Goal: Task Accomplishment & Management: Use online tool/utility

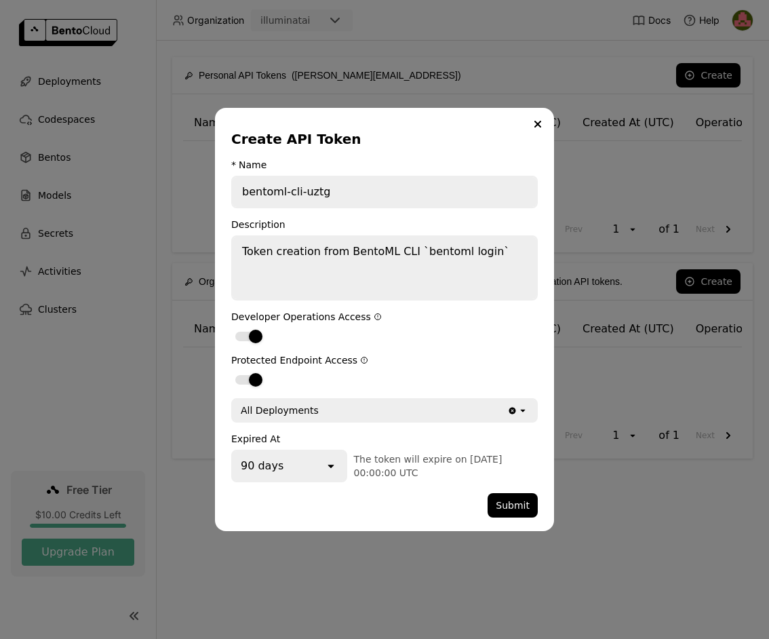
drag, startPoint x: 441, startPoint y: 477, endPoint x: 231, endPoint y: 125, distance: 410.9
click at [231, 125] on div "Create API Token * Name bentoml-cli-uztg Description Token creation from BentoM…" at bounding box center [384, 319] width 339 height 423
copy div "Create API Token * Name Description Token creation from BentoML CLI `bentoml lo…"
drag, startPoint x: 378, startPoint y: 26, endPoint x: 326, endPoint y: 199, distance: 180.6
click at [326, 199] on input "bentoml-cli-uztg" at bounding box center [385, 192] width 304 height 30
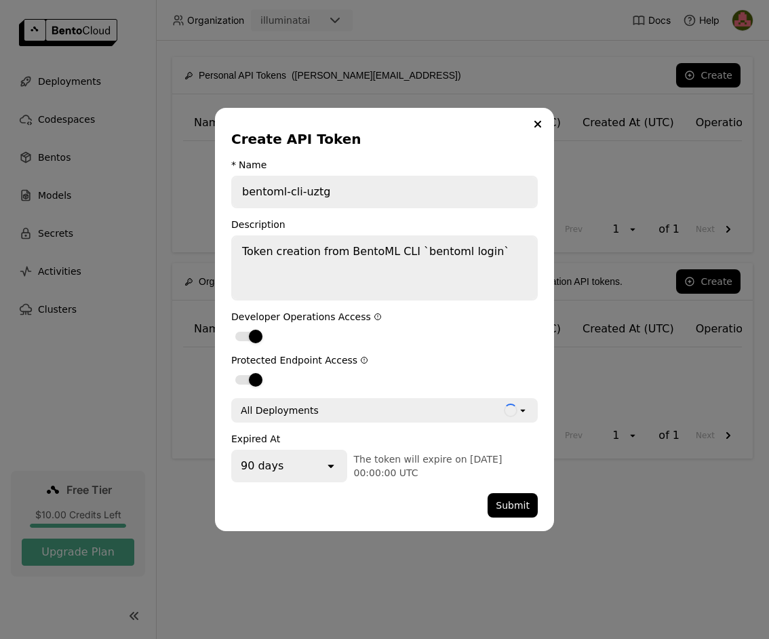
click at [322, 185] on input "bentoml-cli-uztg" at bounding box center [385, 192] width 304 height 30
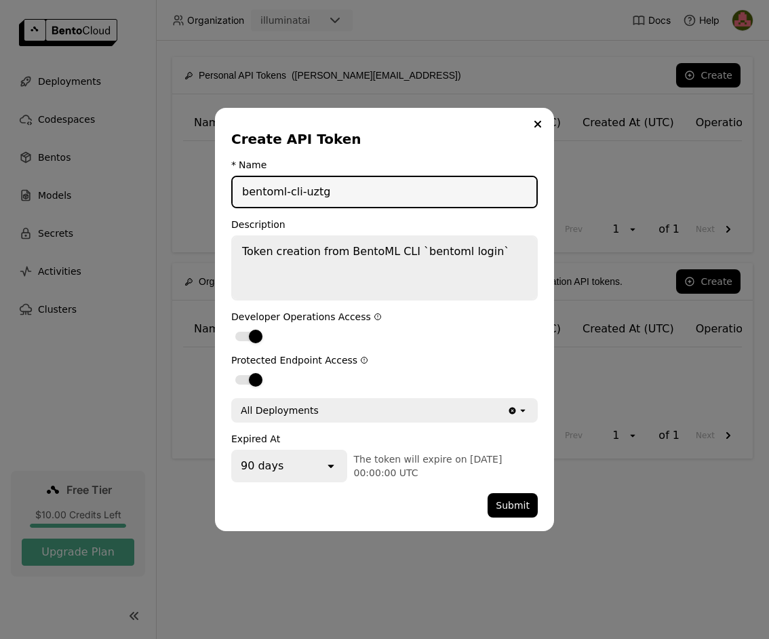
click at [321, 185] on input "bentoml-cli-uztg" at bounding box center [385, 192] width 304 height 30
type input "illuminatai"
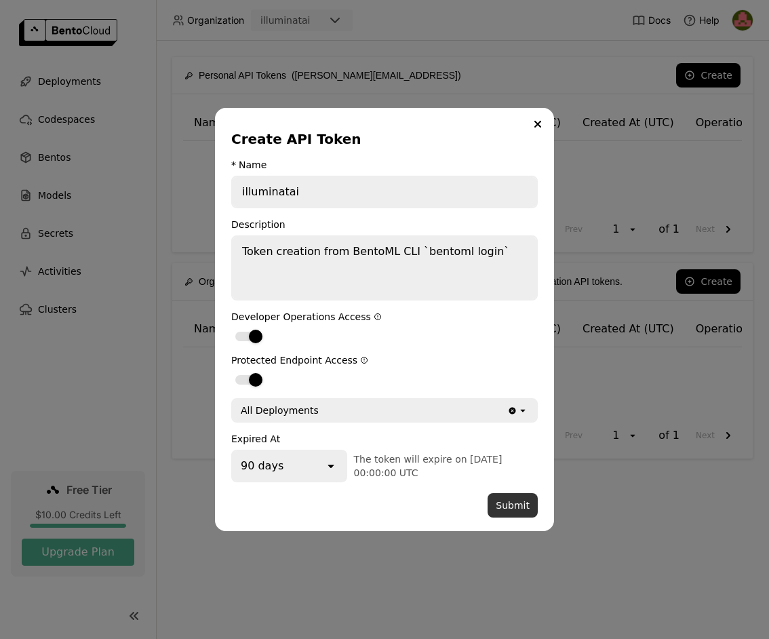
click at [515, 505] on button "Submit" at bounding box center [513, 505] width 50 height 24
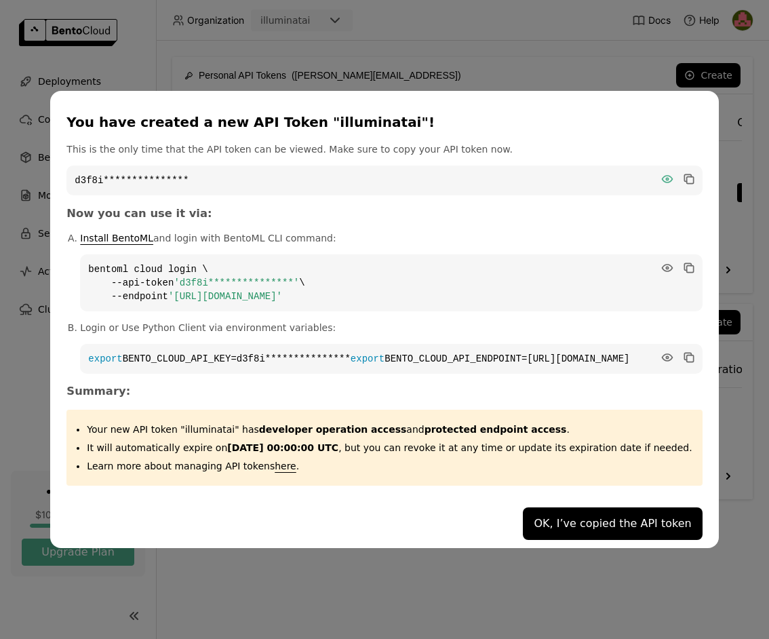
click at [662, 176] on icon "dialog" at bounding box center [667, 179] width 10 height 7
click at [686, 177] on icon "dialog" at bounding box center [689, 180] width 7 height 7
click at [684, 263] on icon "dialog" at bounding box center [687, 266] width 7 height 7
drag, startPoint x: 424, startPoint y: 294, endPoint x: 104, endPoint y: 248, distance: 323.4
click at [104, 254] on code "**********" at bounding box center [391, 282] width 622 height 57
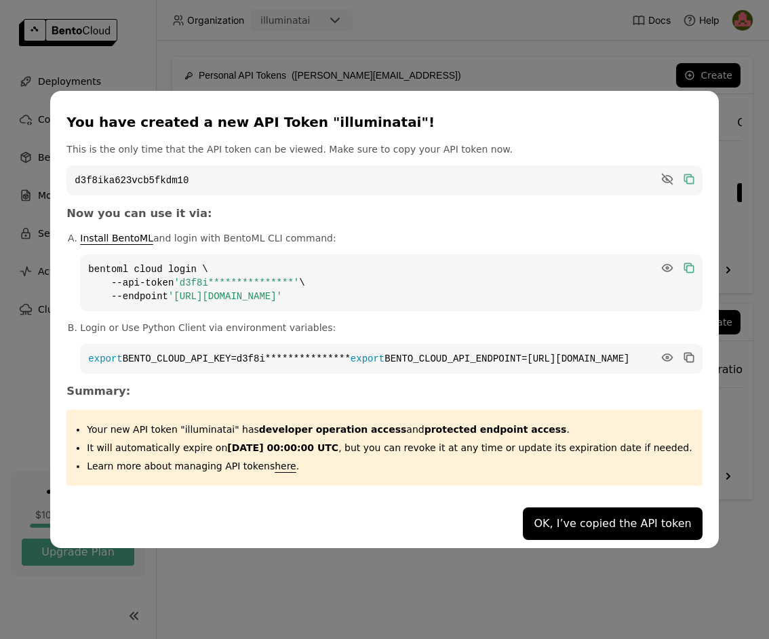
copy code "**********"
click at [566, 531] on button "OK, I’ve copied the API token" at bounding box center [612, 523] width 179 height 33
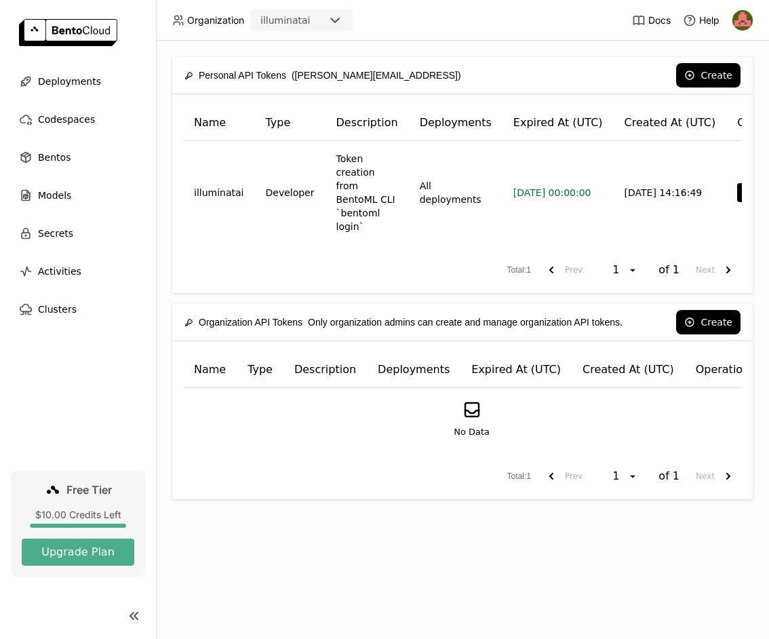
click at [679, 563] on div "Personal API Tokens (nigel@illuminatai.ai) Create Name Type Description Deploym…" at bounding box center [462, 340] width 613 height 598
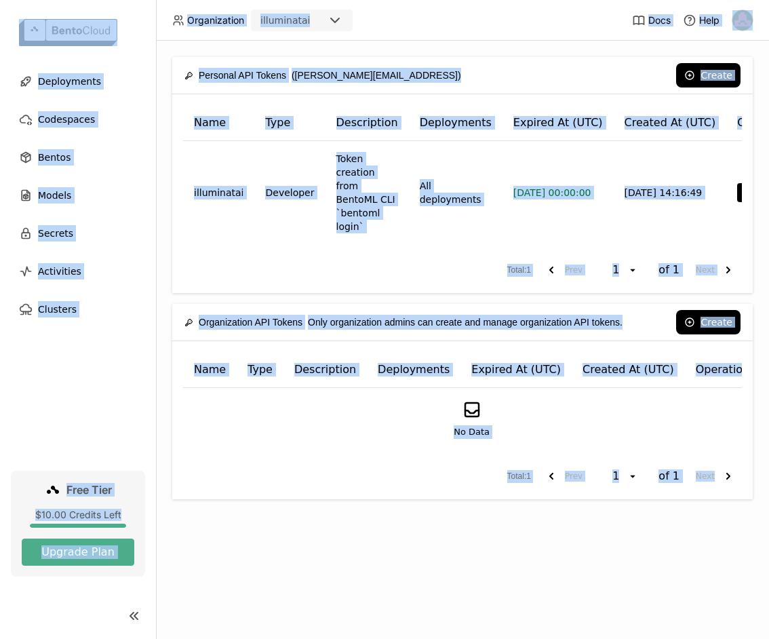
copy div "Organization illuminatai Docs Help Deployments Codespaces Bentos Models Secrets…"
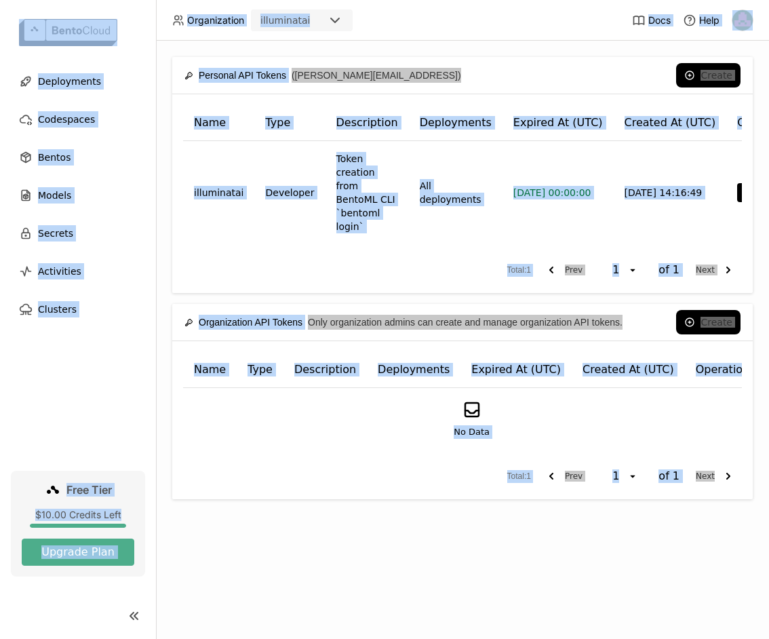
drag, startPoint x: 736, startPoint y: 545, endPoint x: 323, endPoint y: 519, distance: 413.8
click at [323, 519] on div "Personal API Tokens (nigel@illuminatai.ai) Create Name Type Description Deploym…" at bounding box center [462, 340] width 613 height 598
click at [326, 505] on div "Personal API Tokens (nigel@illuminatai.ai) Create Name Type Description Deploym…" at bounding box center [462, 340] width 613 height 598
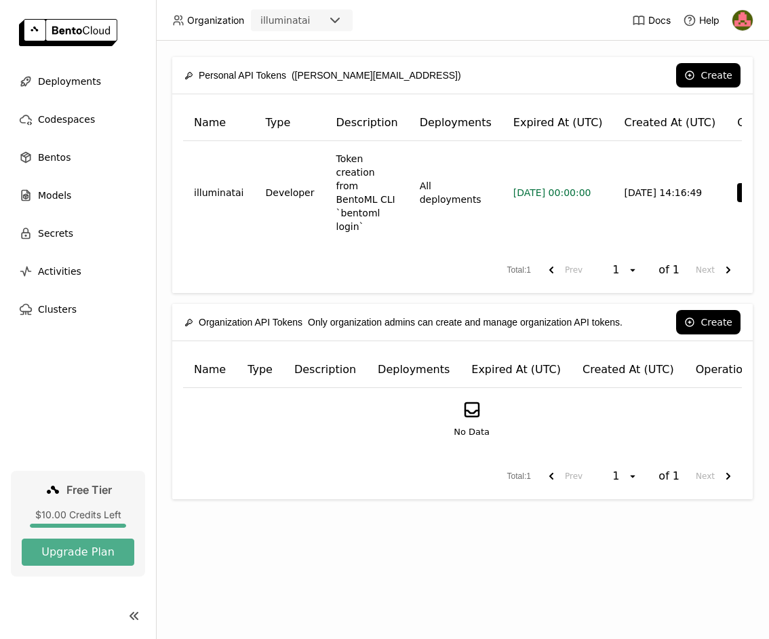
click at [159, 188] on div "Personal API Tokens (nigel@illuminatai.ai) Create Name Type Description Deploym…" at bounding box center [462, 340] width 613 height 598
click at [75, 83] on span "Deployments" at bounding box center [69, 81] width 63 height 16
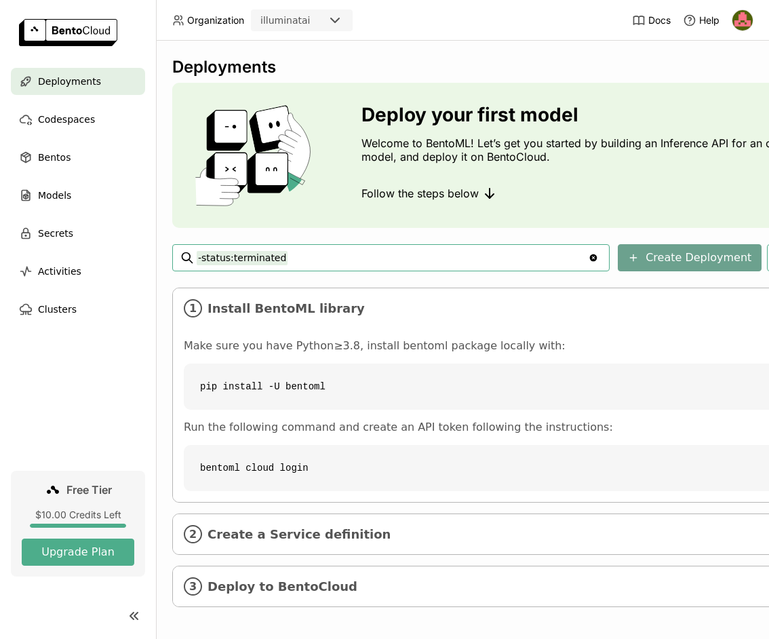
click at [684, 258] on button "Create Deployment" at bounding box center [690, 257] width 144 height 27
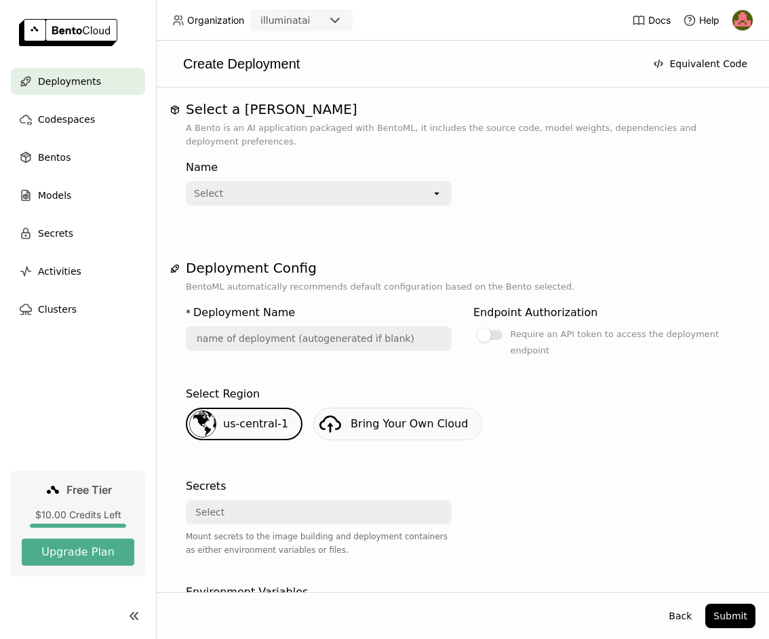
click at [429, 194] on div "Select" at bounding box center [309, 193] width 244 height 22
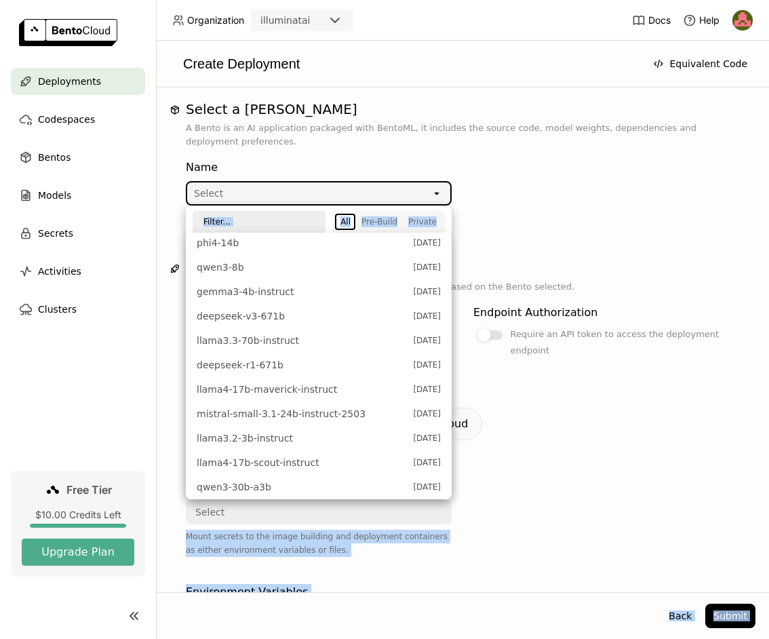
scroll to position [490, 0]
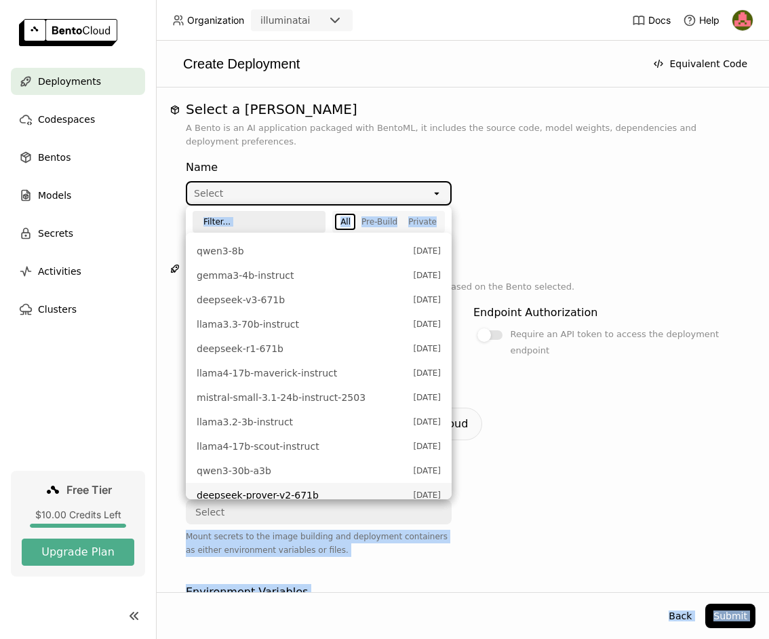
drag, startPoint x: 191, startPoint y: 290, endPoint x: 440, endPoint y: 482, distance: 314.3
click at [441, 482] on ul "Private No Bento found, learn how to upload your first Bento Pre-Build qwen3-ne…" at bounding box center [319, 366] width 266 height 267
drag, startPoint x: 388, startPoint y: 348, endPoint x: 431, endPoint y: 377, distance: 52.3
click at [431, 377] on ul "Private No Bento found, learn how to upload your first Bento Pre-Build qwen3-ne…" at bounding box center [319, 366] width 266 height 267
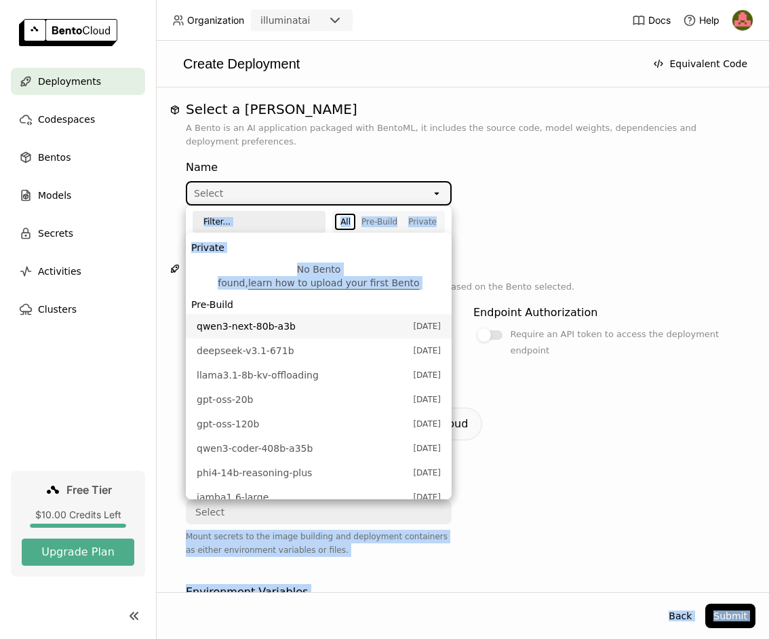
scroll to position [0, 0]
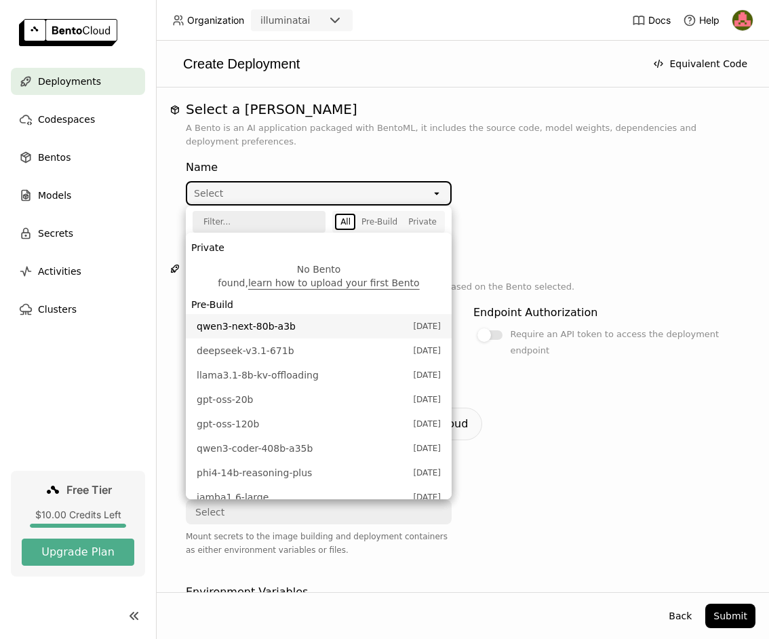
click at [220, 193] on div "Select" at bounding box center [208, 193] width 29 height 14
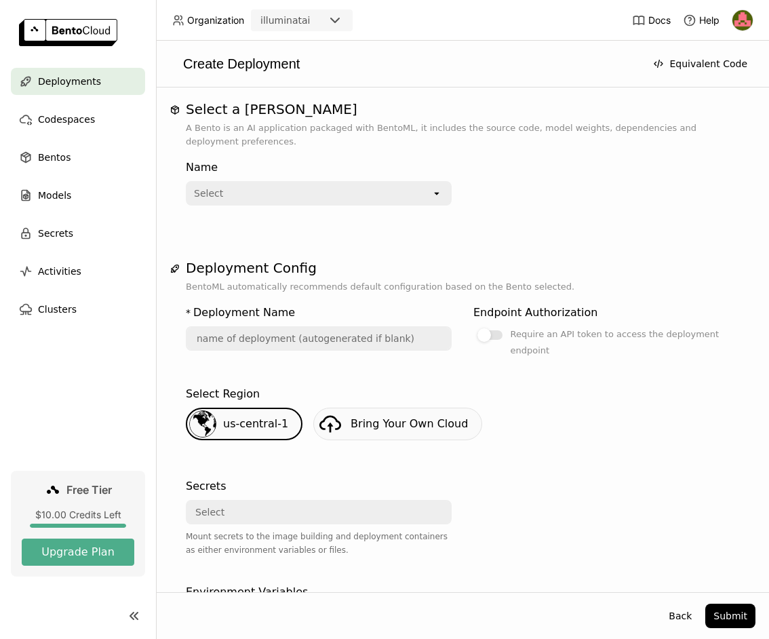
click at [220, 193] on div "Select" at bounding box center [208, 193] width 29 height 14
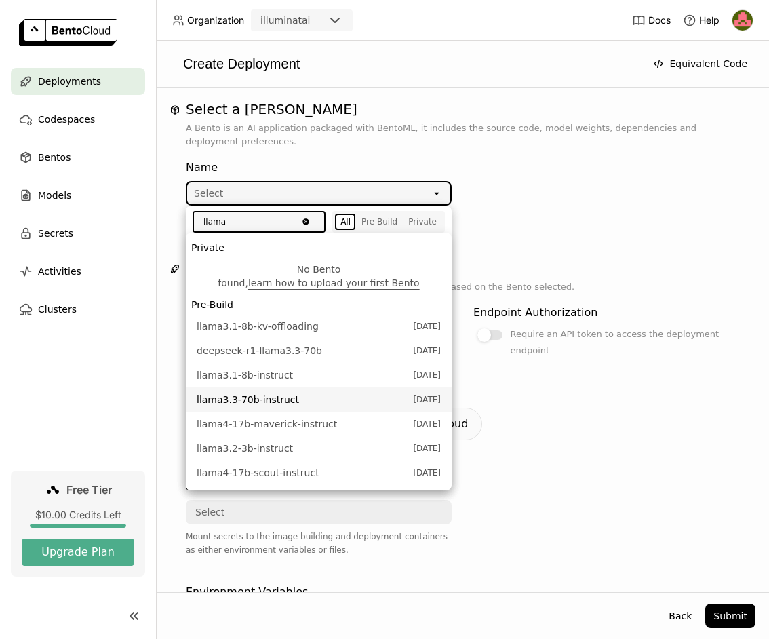
type input "llama"
click at [288, 393] on span "llama3.3-70b-instruct" at bounding box center [302, 400] width 210 height 14
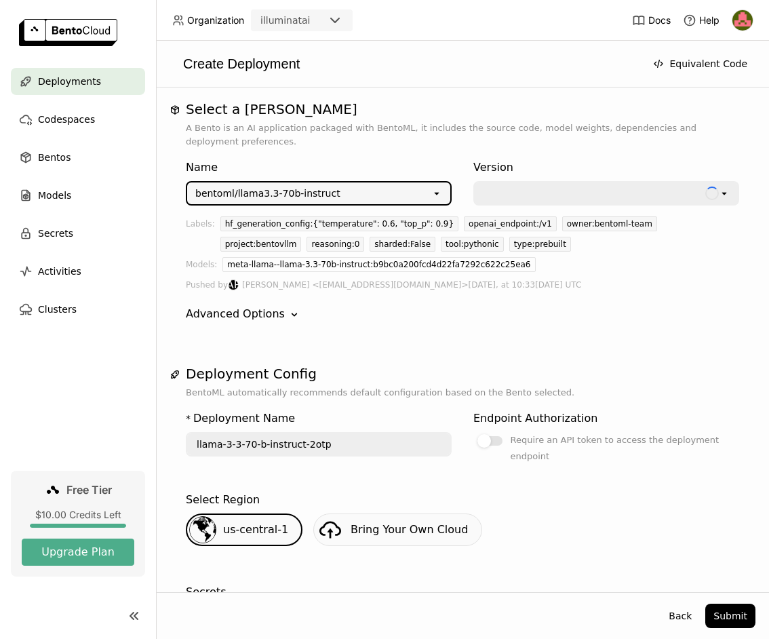
type input "llama-3-3-70-b-instruct-2otp"
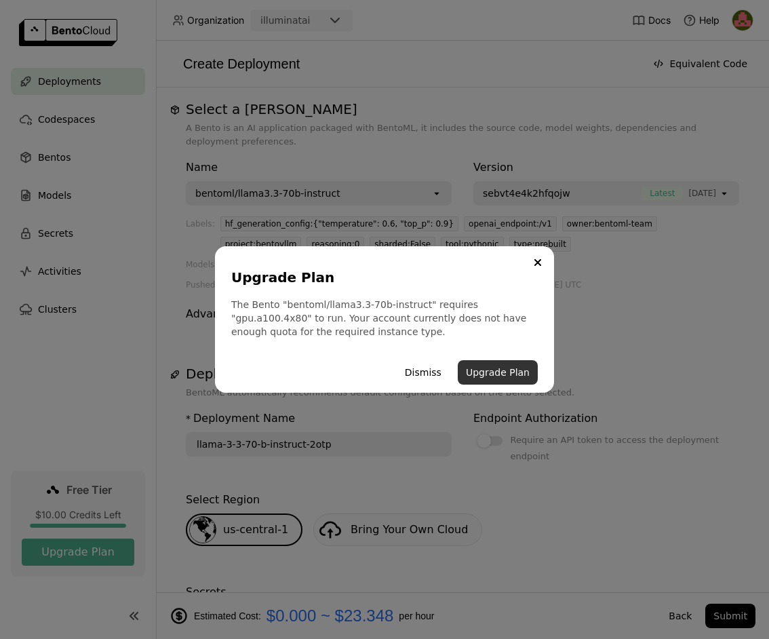
click at [505, 363] on button "Upgrade Plan" at bounding box center [498, 372] width 80 height 24
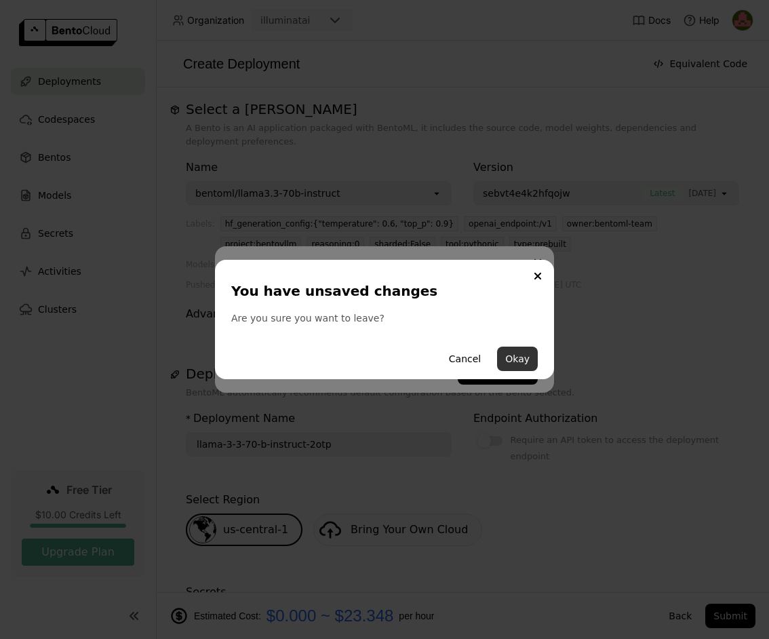
click at [511, 359] on button "Okay" at bounding box center [517, 359] width 41 height 24
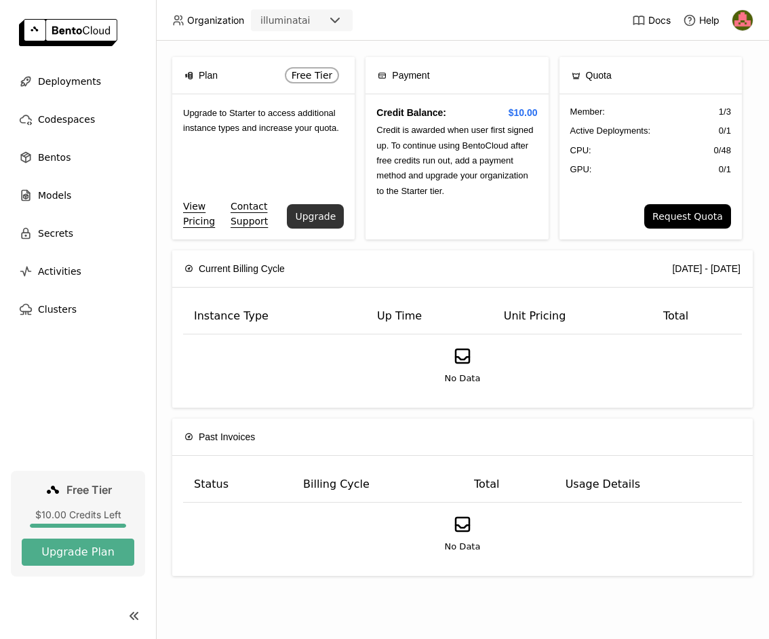
click at [328, 214] on button "Upgrade" at bounding box center [315, 216] width 57 height 24
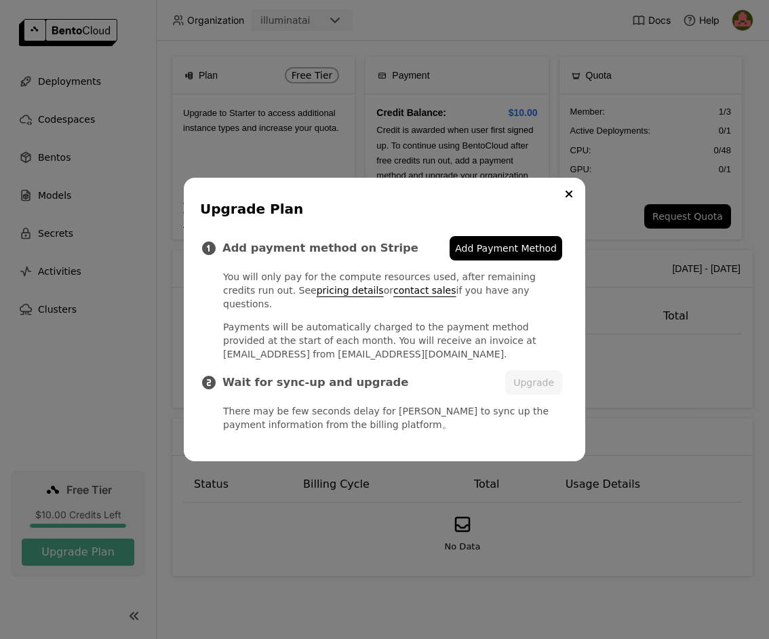
click at [515, 255] on span "Add Payment Method" at bounding box center [506, 248] width 102 height 14
click at [568, 197] on icon "Close" at bounding box center [568, 193] width 5 height 5
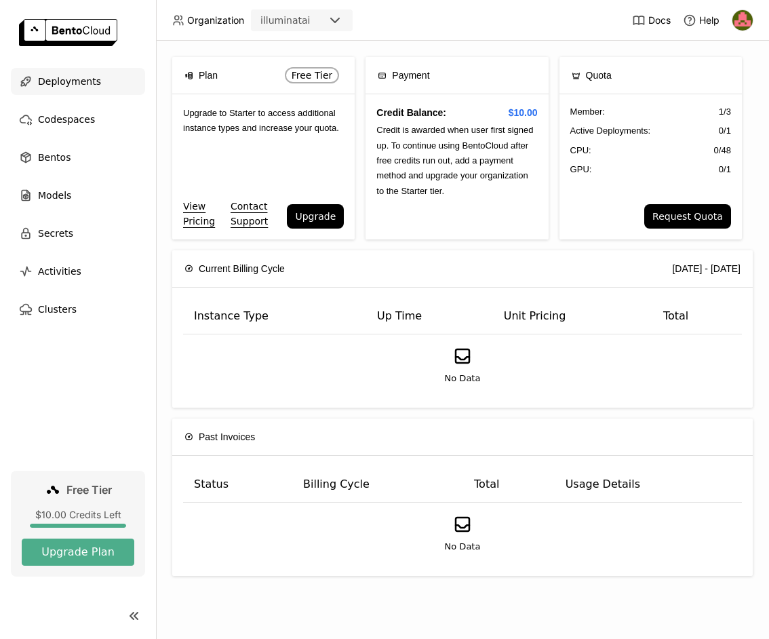
click at [73, 73] on span "Deployments" at bounding box center [69, 81] width 63 height 16
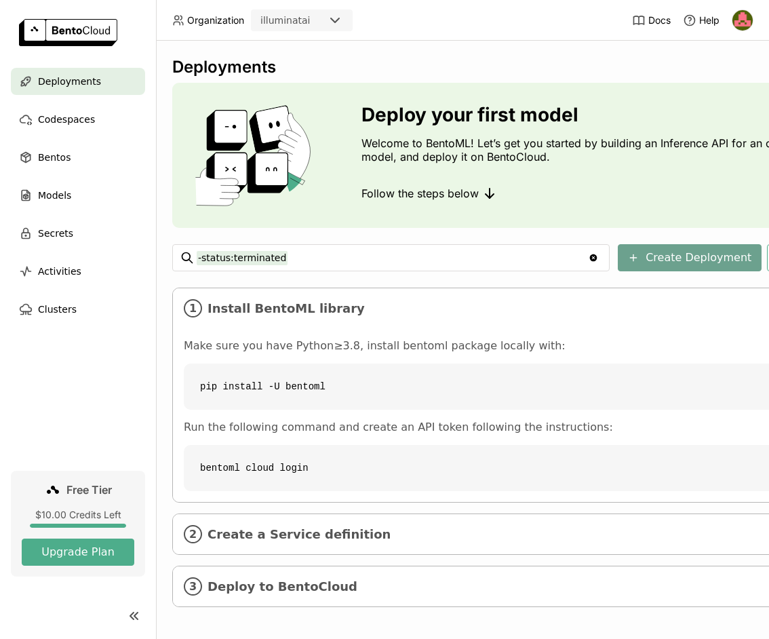
click at [664, 261] on button "Create Deployment" at bounding box center [690, 257] width 144 height 27
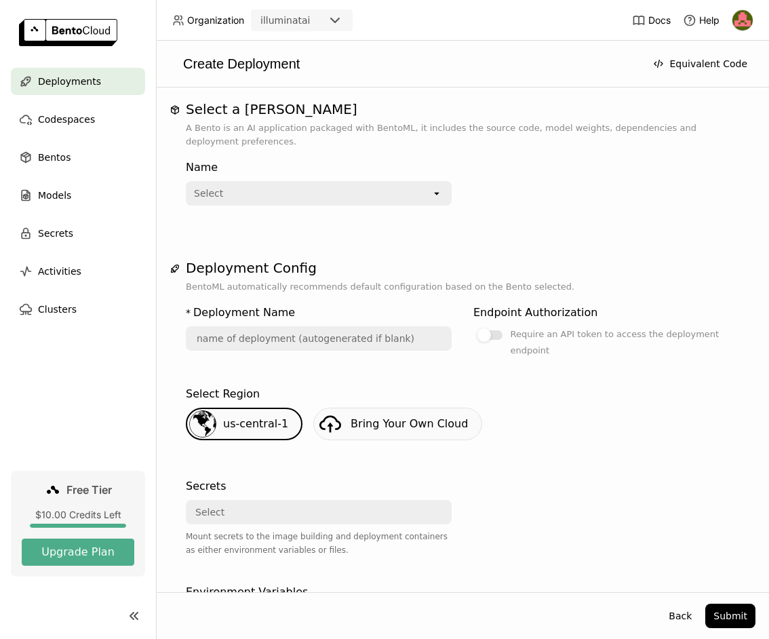
click at [315, 190] on div "Select" at bounding box center [309, 193] width 244 height 22
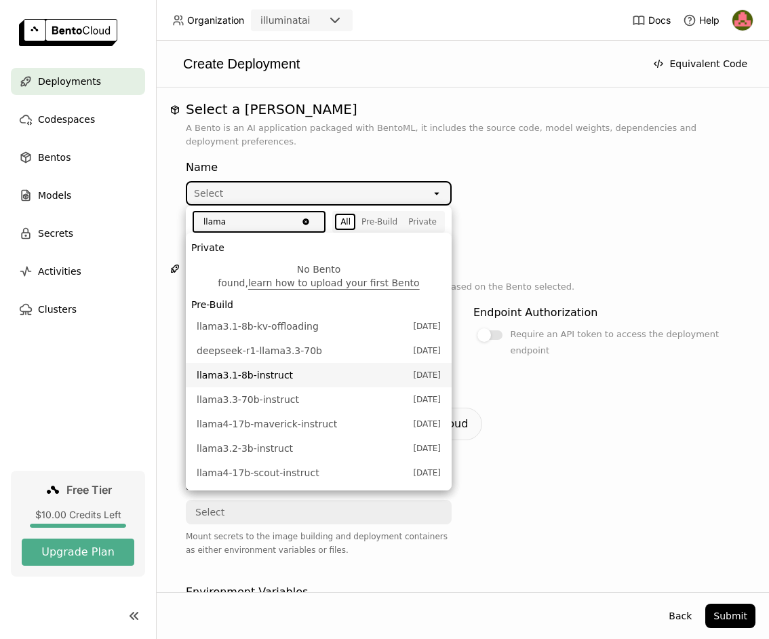
type input "llama"
click at [321, 368] on span "llama3.1-8b-instruct" at bounding box center [302, 375] width 210 height 14
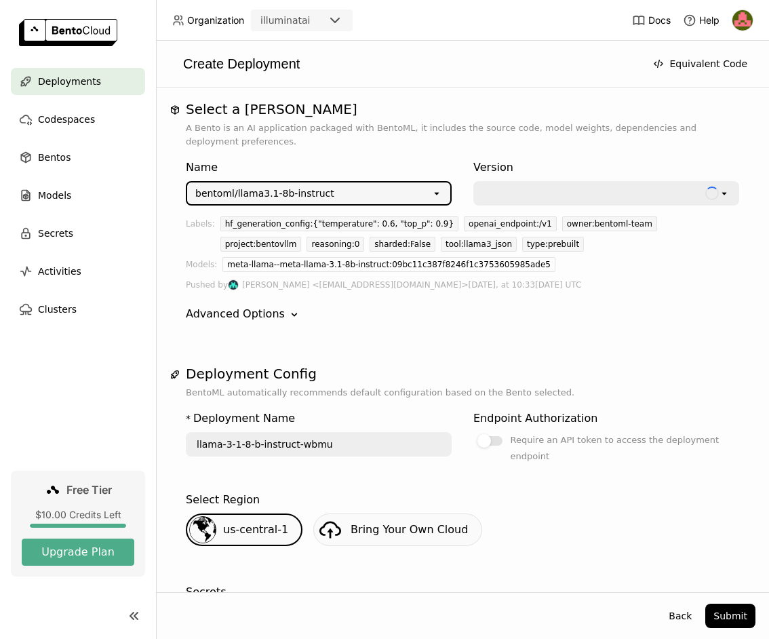
type input "llama-3-1-8-b-instruct-wbmu"
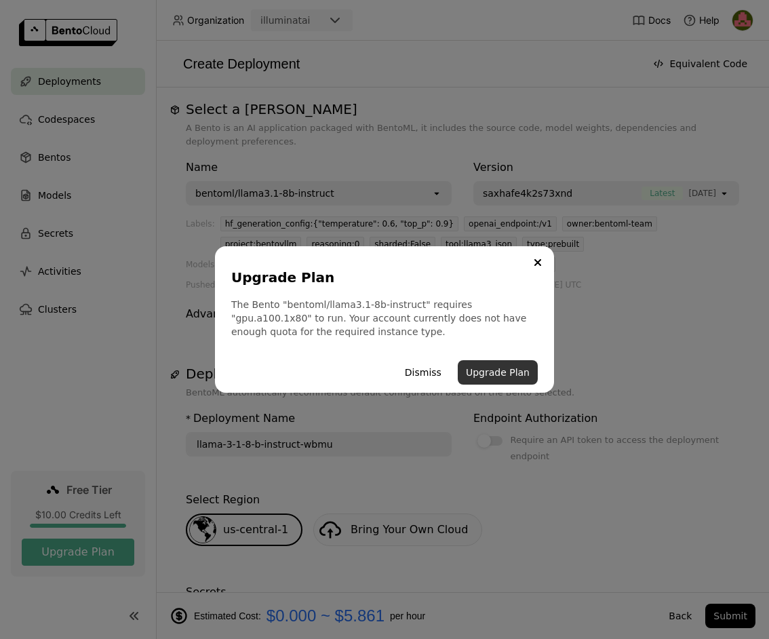
click at [490, 370] on button "Upgrade Plan" at bounding box center [498, 372] width 80 height 24
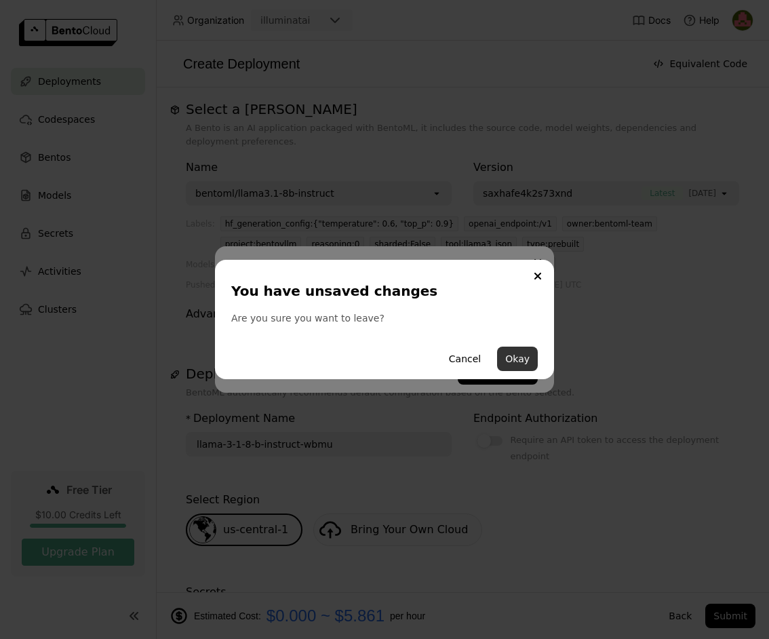
click at [517, 352] on button "Okay" at bounding box center [517, 359] width 41 height 24
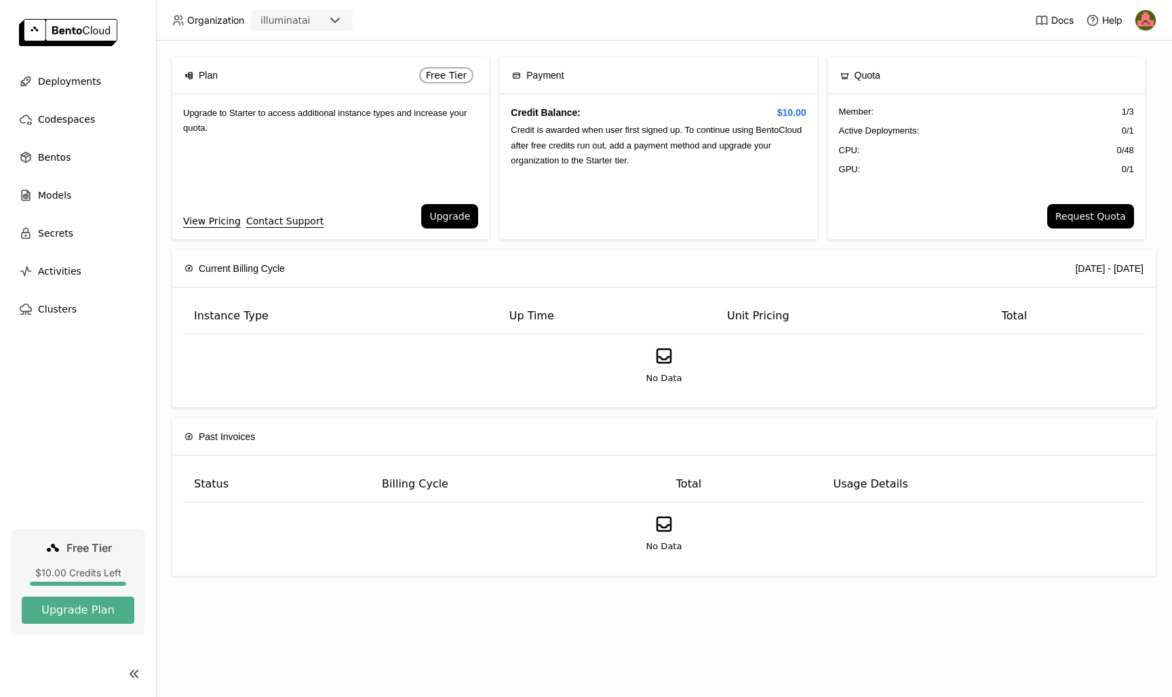
click at [205, 220] on link "View Pricing" at bounding box center [212, 221] width 58 height 15
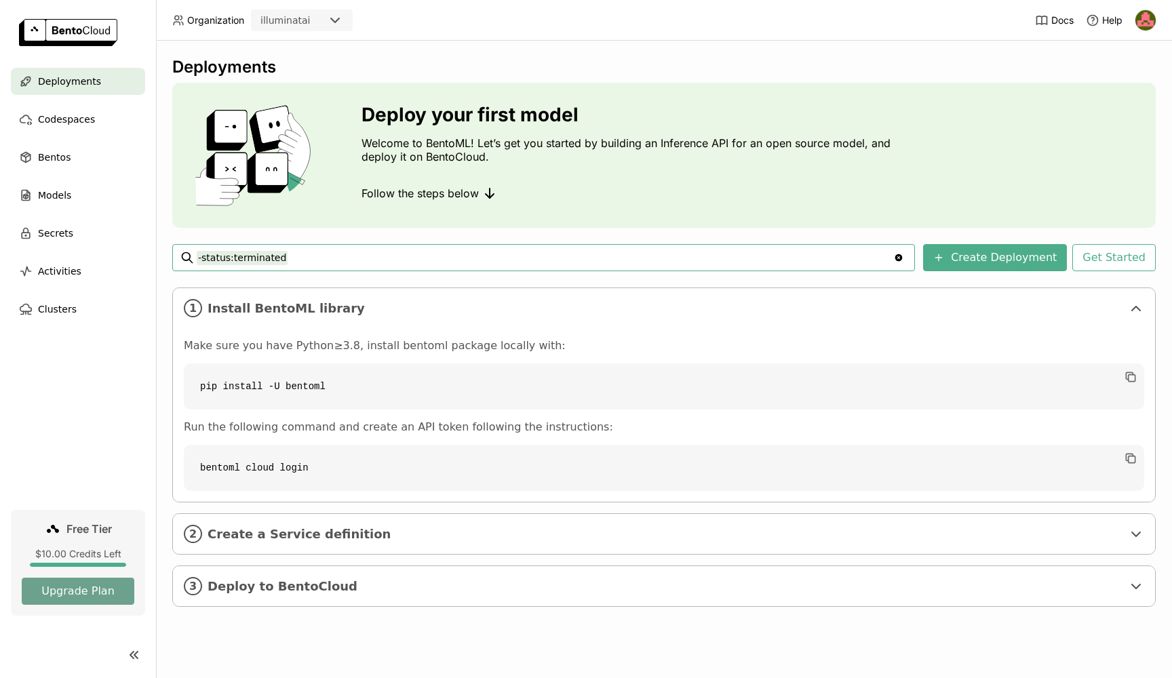
click at [87, 596] on button "Upgrade Plan" at bounding box center [78, 591] width 113 height 27
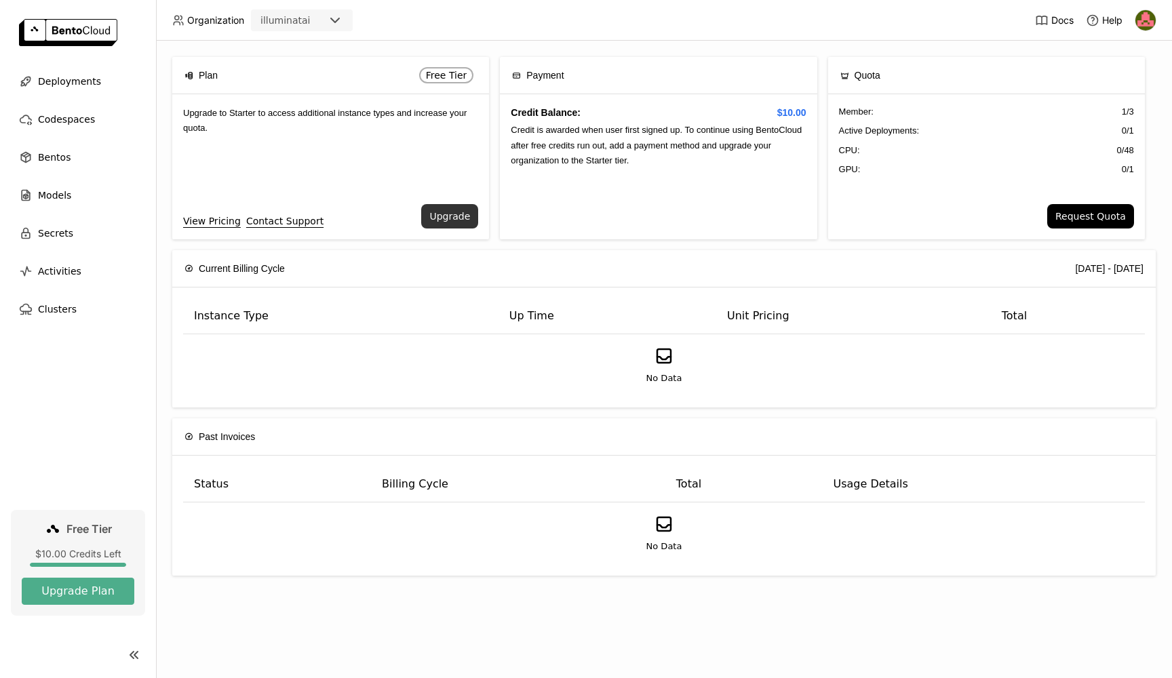
click at [456, 216] on button "Upgrade" at bounding box center [449, 216] width 57 height 24
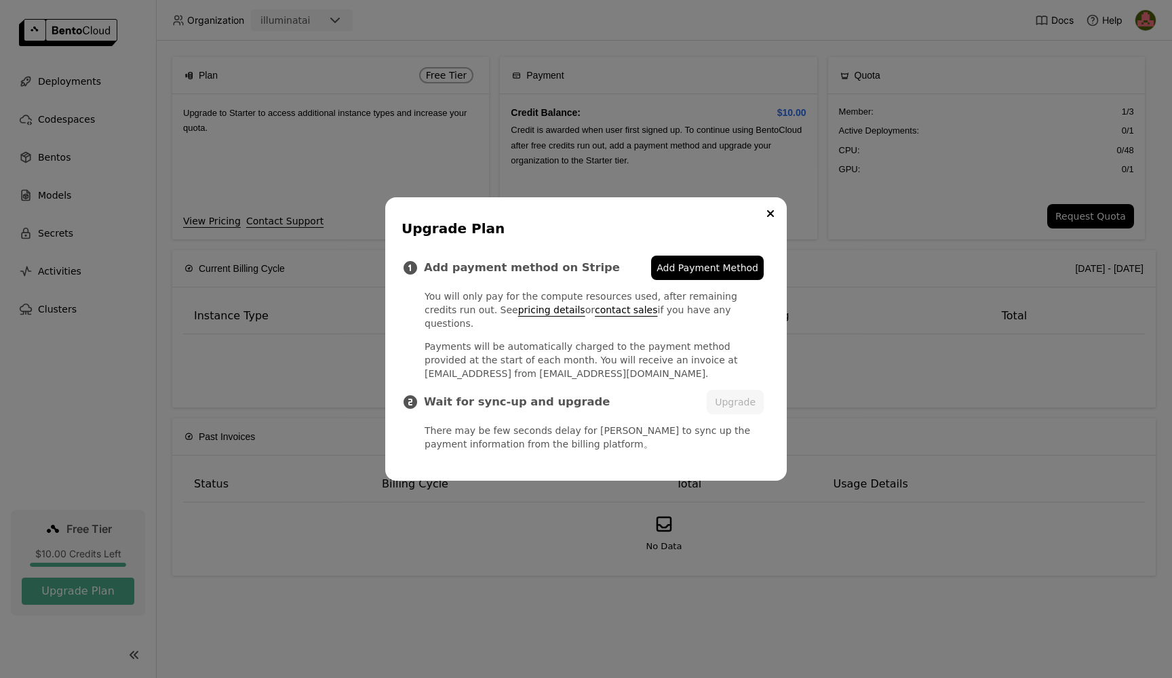
click at [701, 259] on ul "Add payment method on Stripe Add Payment Method You will only pay for the compu…" at bounding box center [585, 358] width 369 height 218
click at [692, 273] on span "Add Payment Method" at bounding box center [707, 268] width 102 height 14
click at [742, 399] on button "Upgrade" at bounding box center [735, 402] width 57 height 24
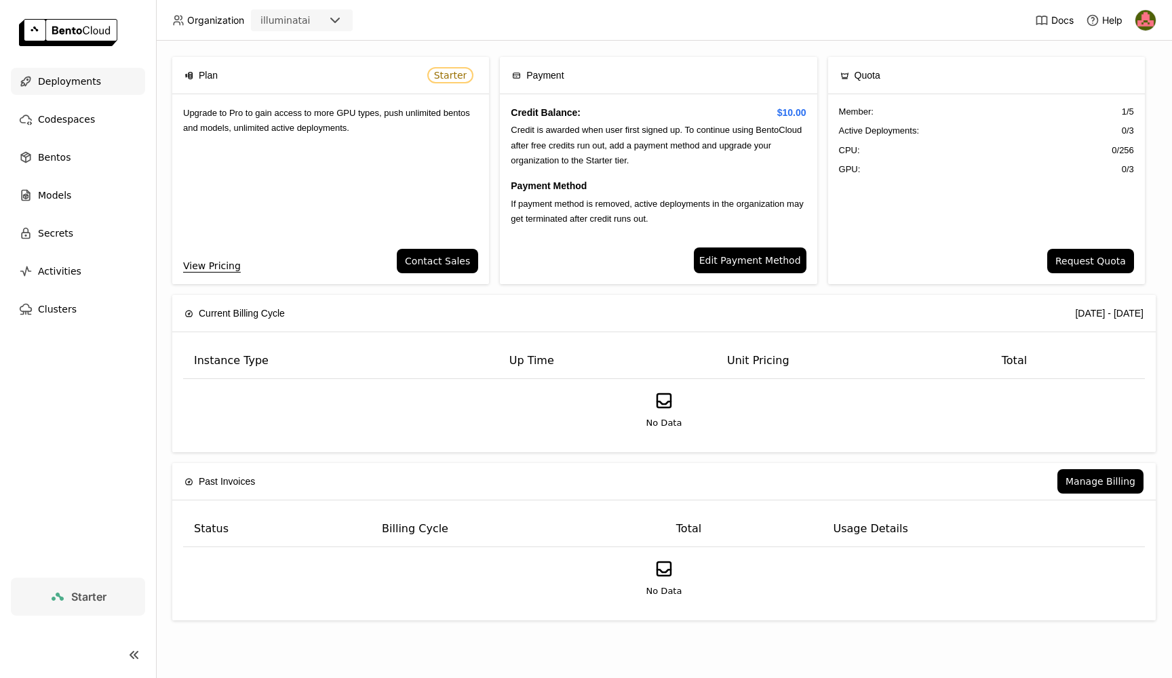
click at [70, 83] on span "Deployments" at bounding box center [69, 81] width 63 height 16
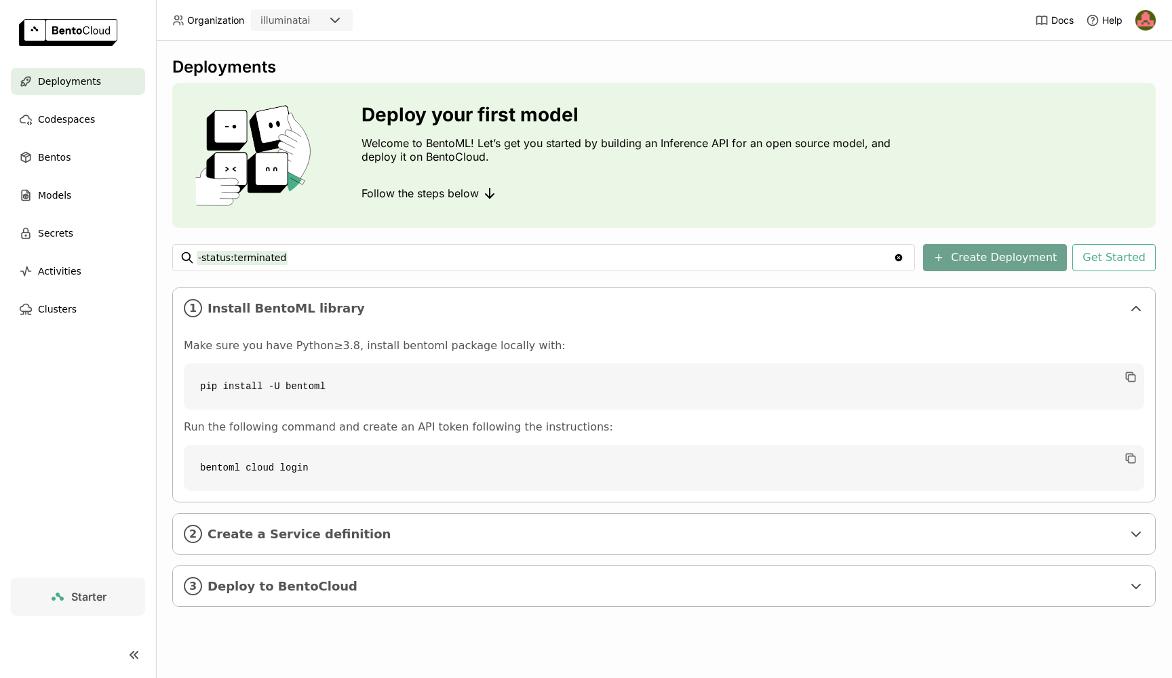
click at [972, 259] on button "Create Deployment" at bounding box center [995, 257] width 144 height 27
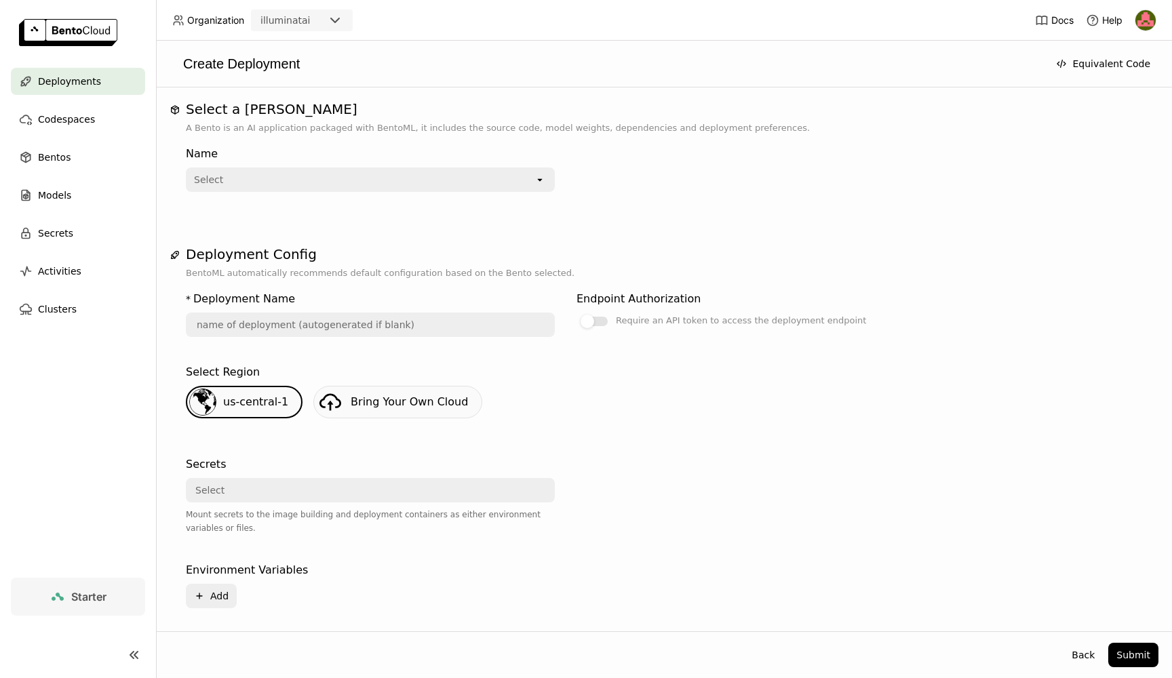
click at [533, 184] on div "Select" at bounding box center [360, 180] width 347 height 22
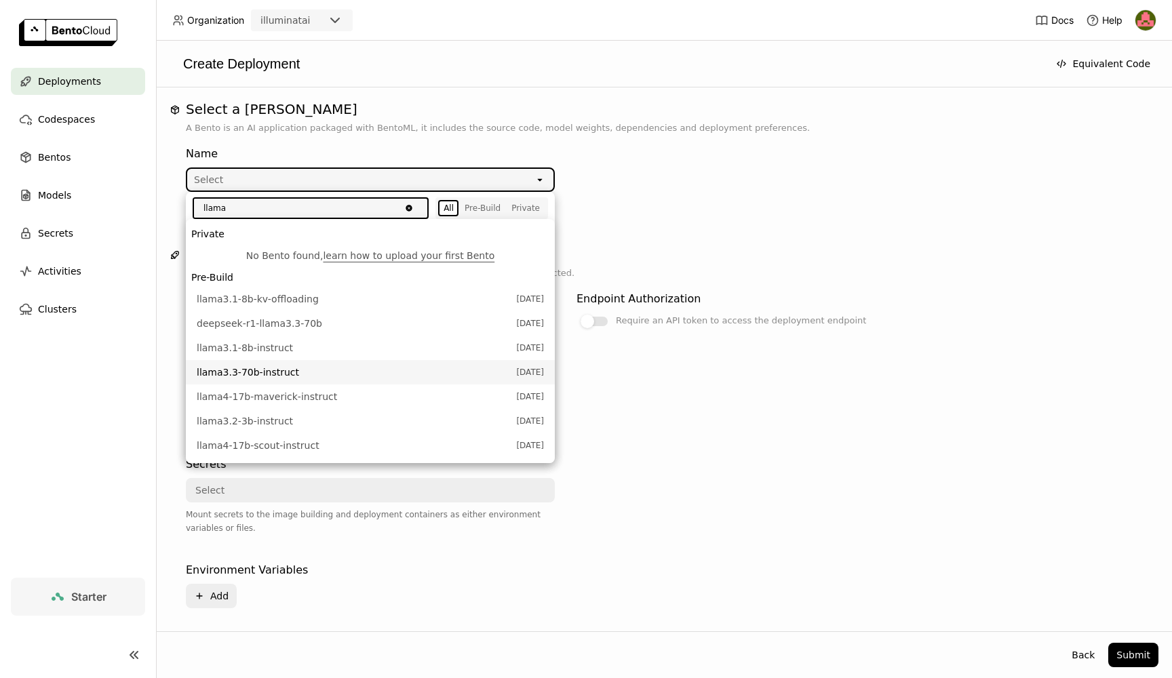
type input "llama"
click at [376, 368] on span "llama3.3-70b-instruct" at bounding box center [353, 373] width 313 height 14
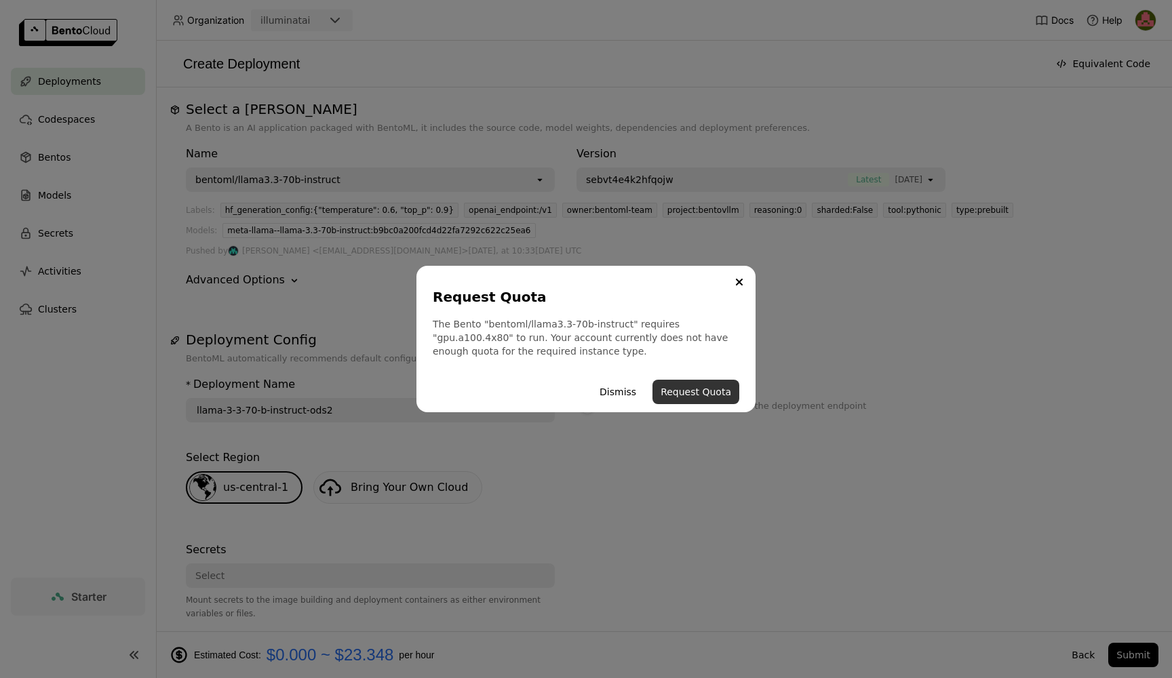
click at [686, 393] on button "Request Quota" at bounding box center [695, 392] width 87 height 24
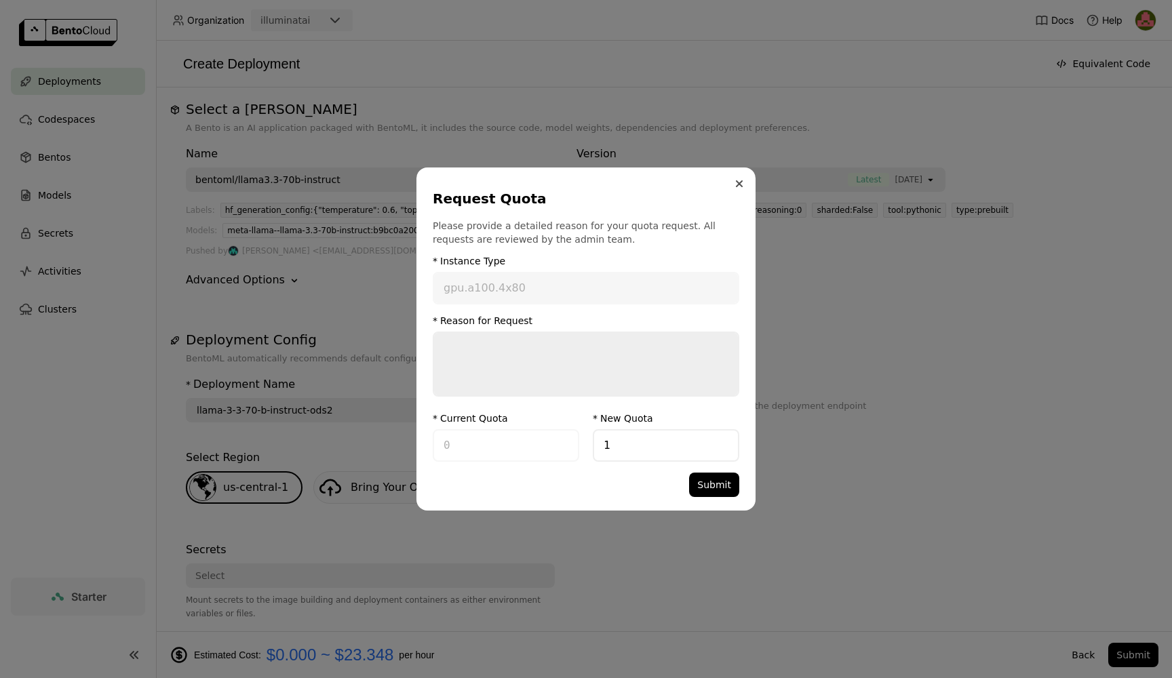
click at [738, 185] on icon "Close" at bounding box center [738, 183] width 5 height 5
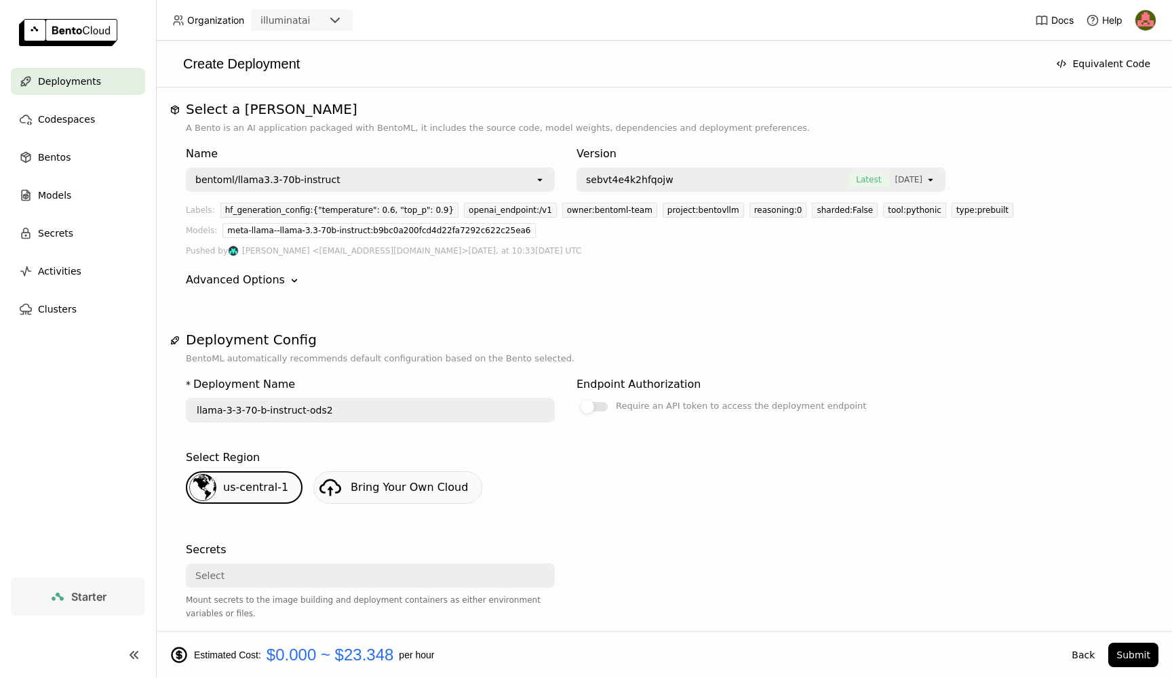
click at [323, 184] on div "bentoml/llama3.3-70b-instruct" at bounding box center [267, 180] width 145 height 14
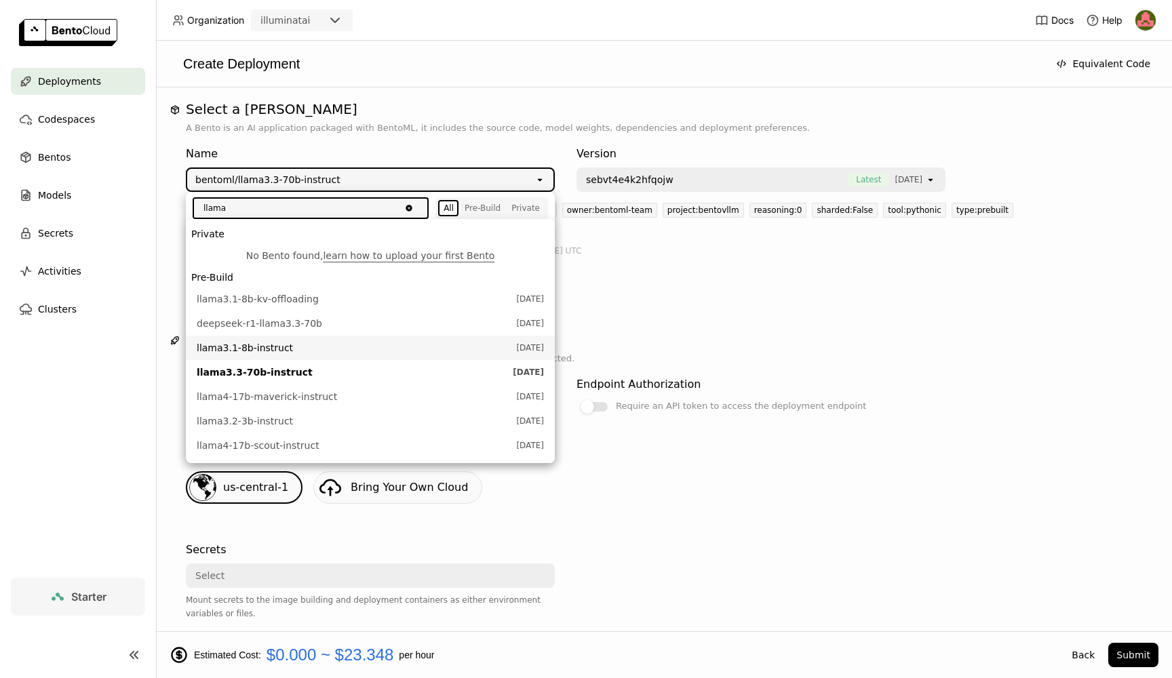
click at [258, 349] on span "llama3.1-8b-instruct" at bounding box center [353, 348] width 313 height 14
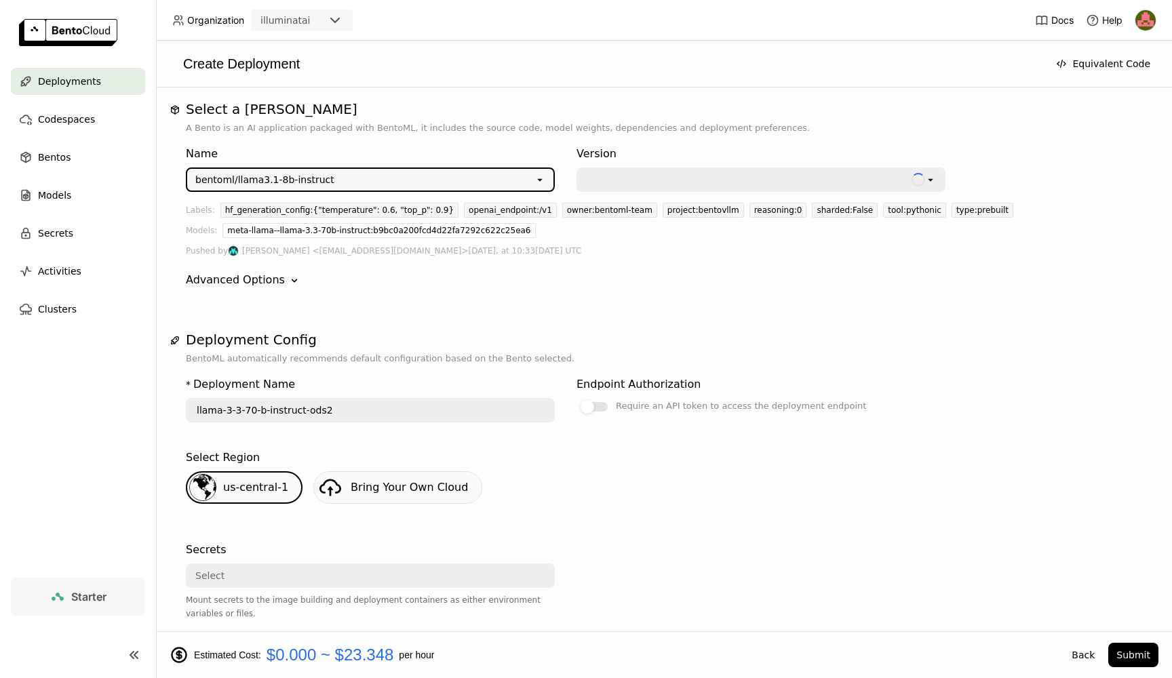
type input "llama-3-1-8-b-instruct-vdlq"
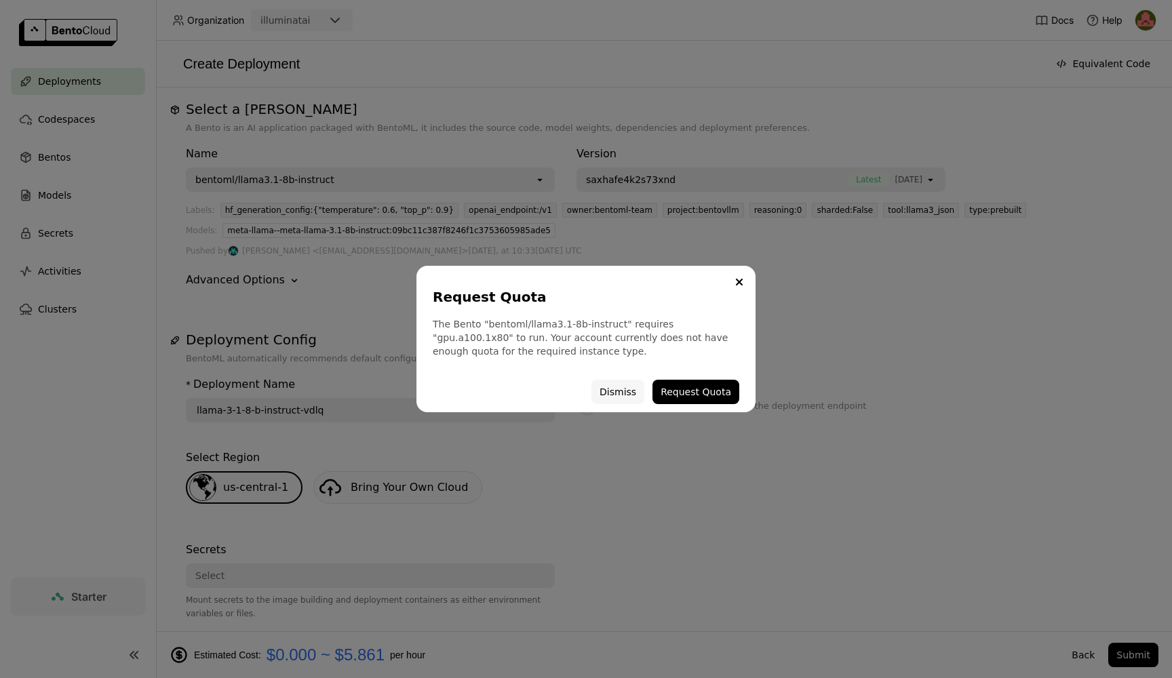
click at [627, 395] on button "Dismiss" at bounding box center [617, 392] width 53 height 24
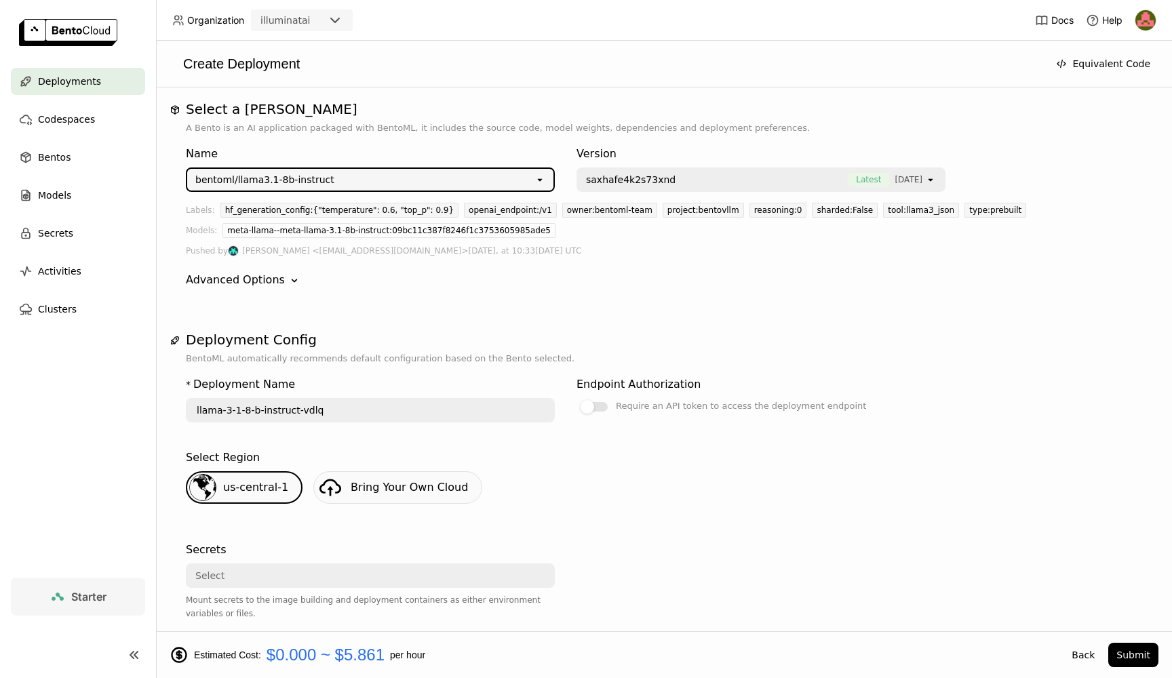
click at [73, 30] on img at bounding box center [68, 32] width 98 height 27
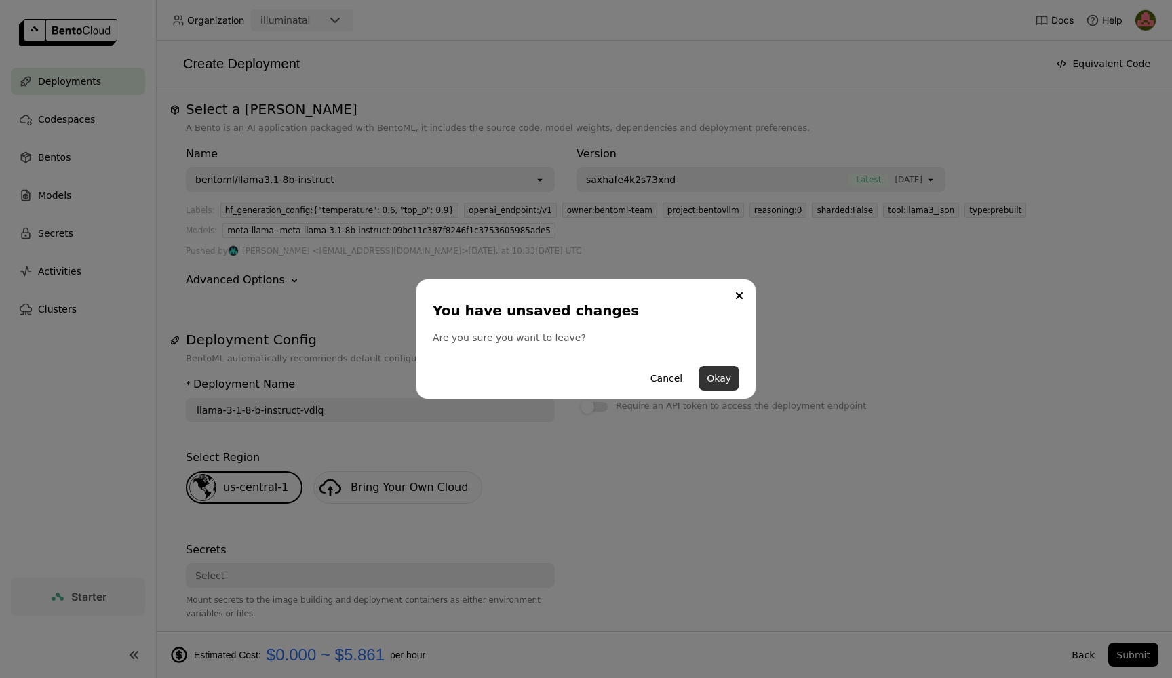
click at [721, 378] on button "Okay" at bounding box center [719, 378] width 41 height 24
